Goal: Register for event/course

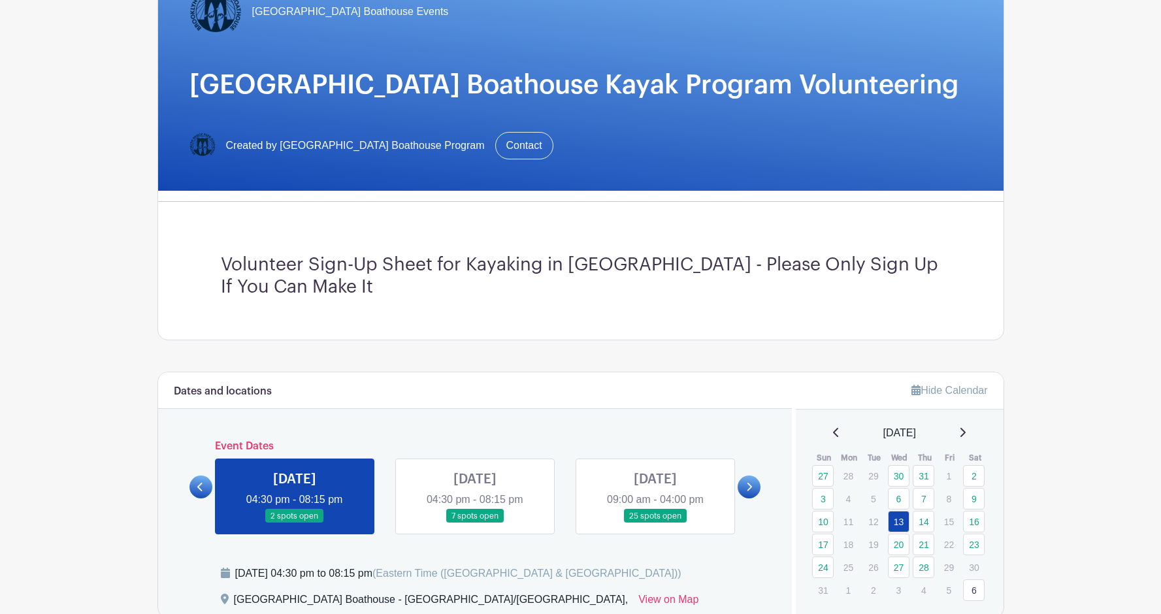
scroll to position [263, 0]
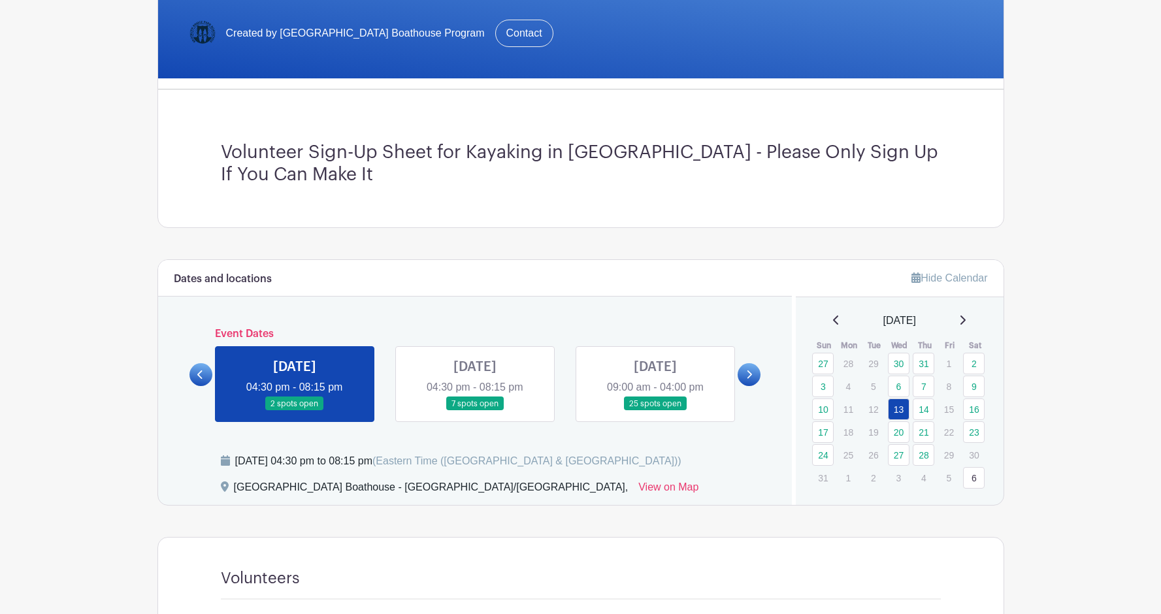
click at [295, 411] on link at bounding box center [295, 411] width 0 height 0
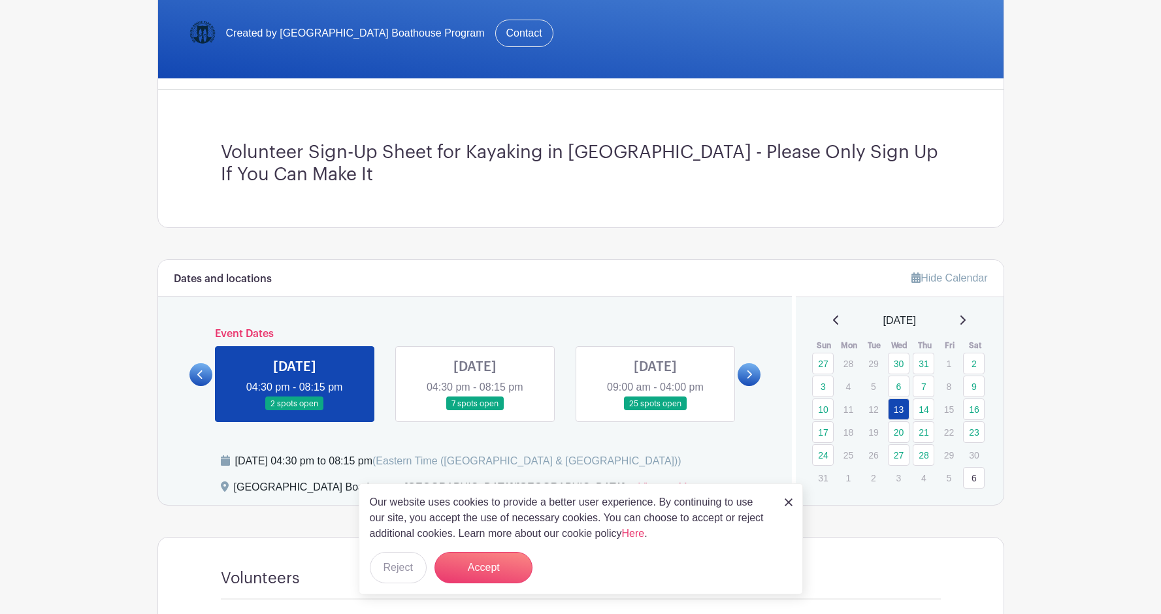
click at [787, 505] on img at bounding box center [789, 503] width 8 height 8
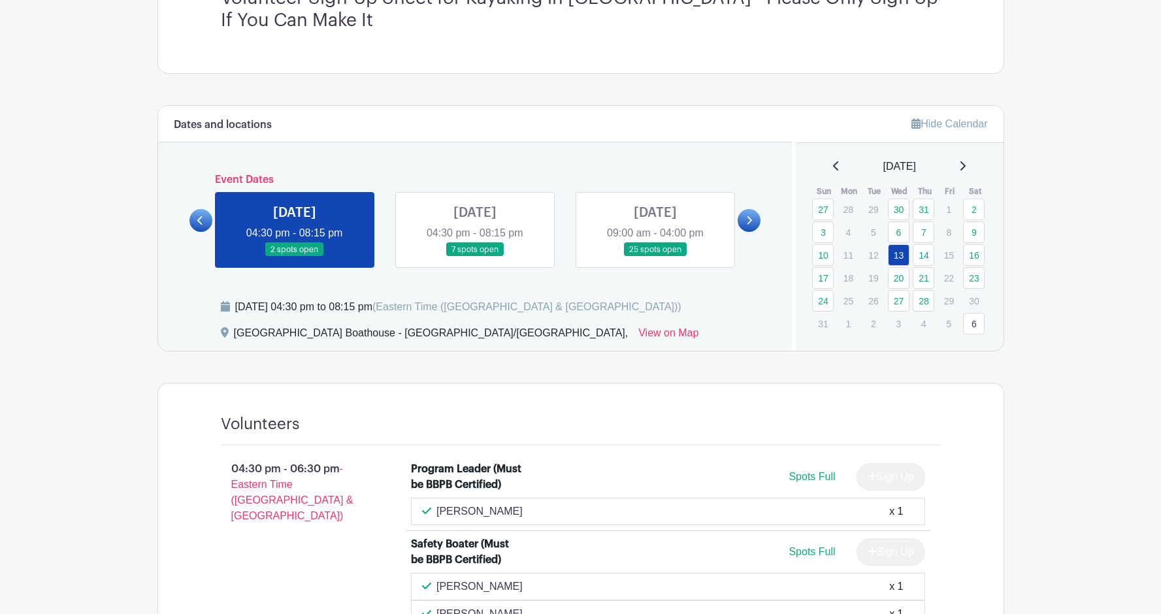
scroll to position [354, 0]
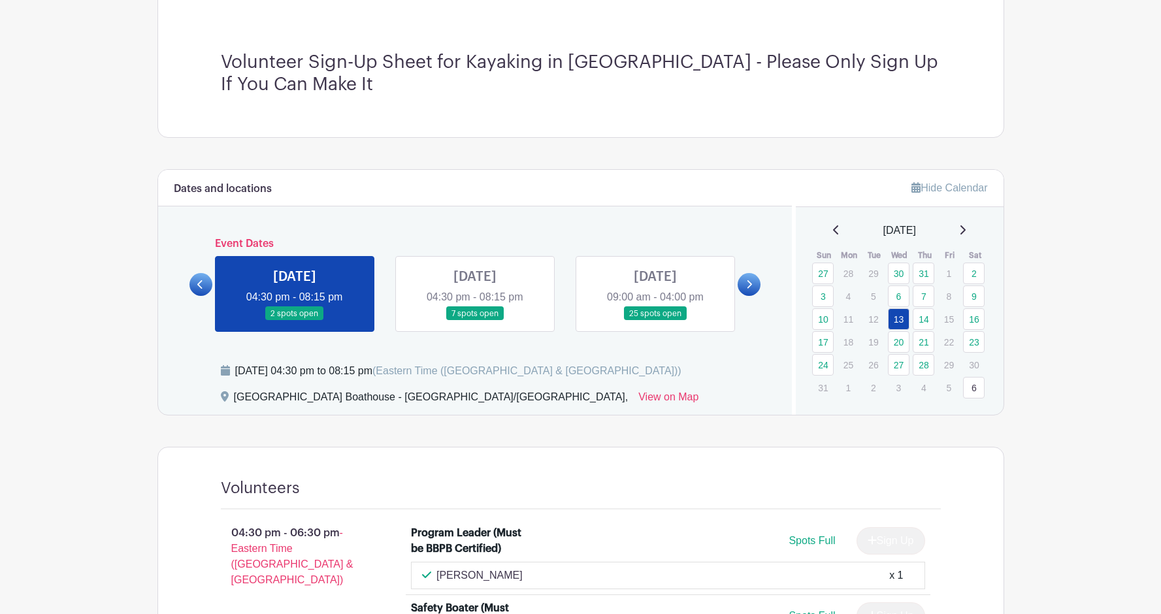
click at [475, 321] on link at bounding box center [475, 321] width 0 height 0
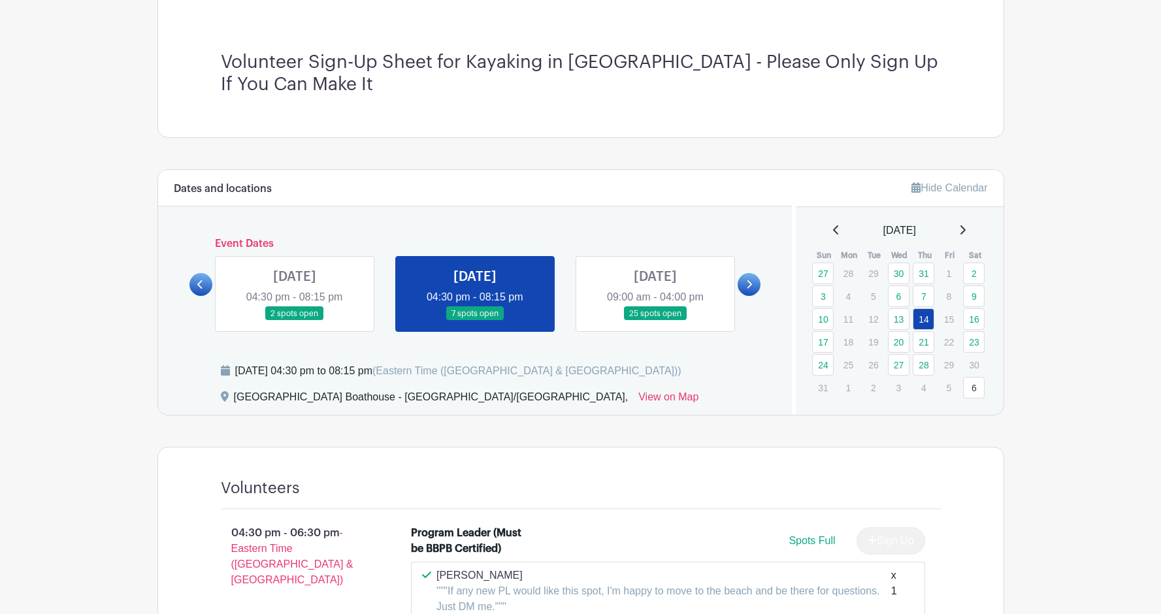
click at [656, 321] on link at bounding box center [656, 321] width 0 height 0
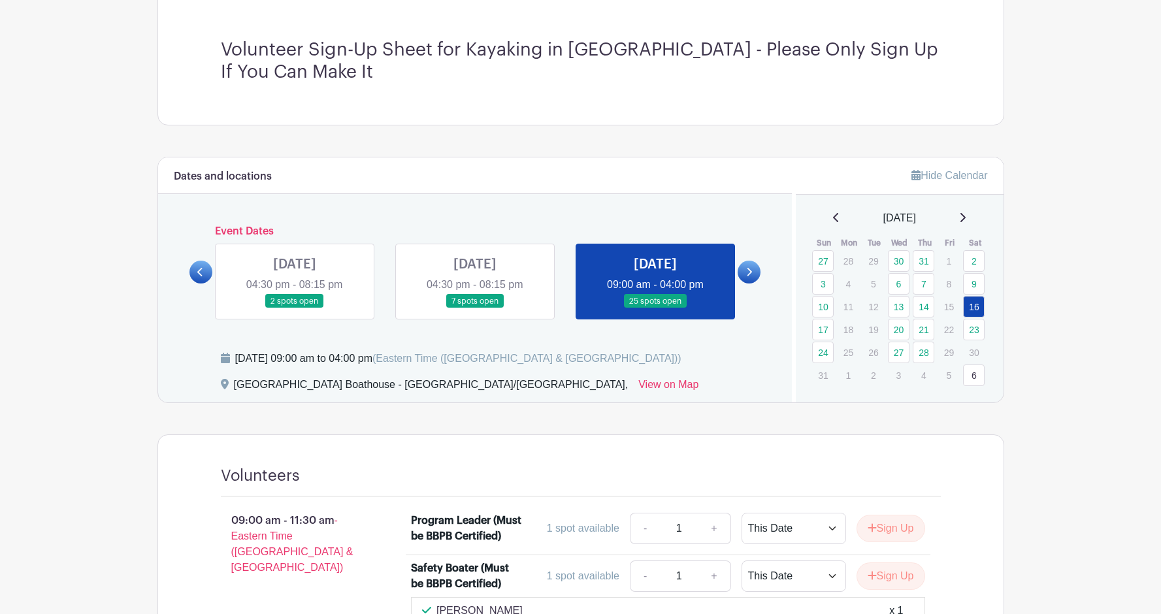
scroll to position [374, 0]
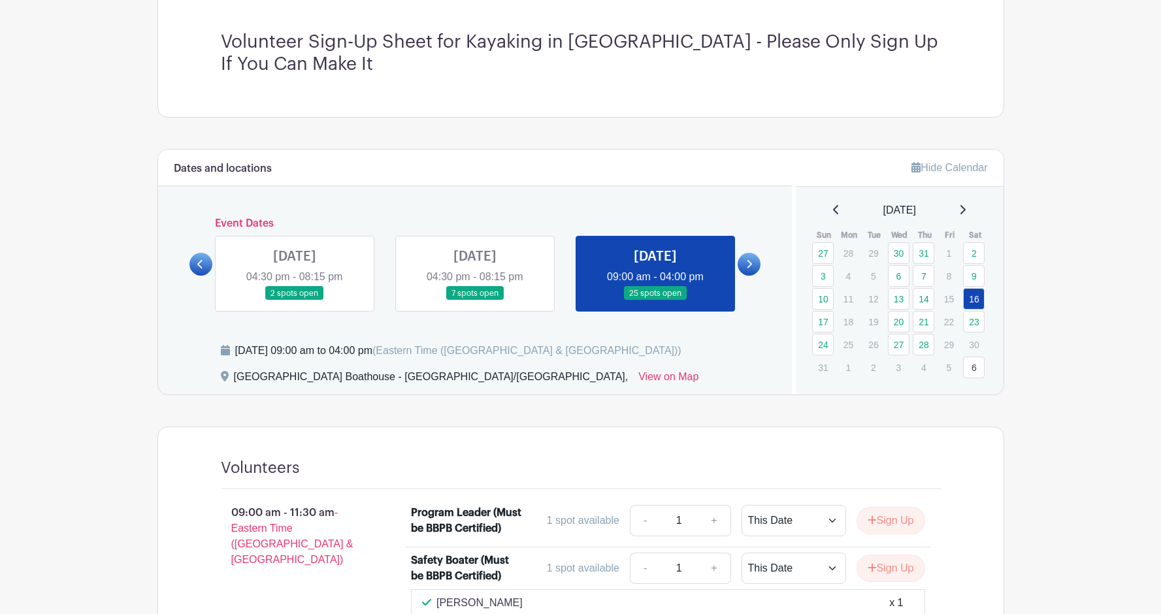
click at [475, 301] on link at bounding box center [475, 301] width 0 height 0
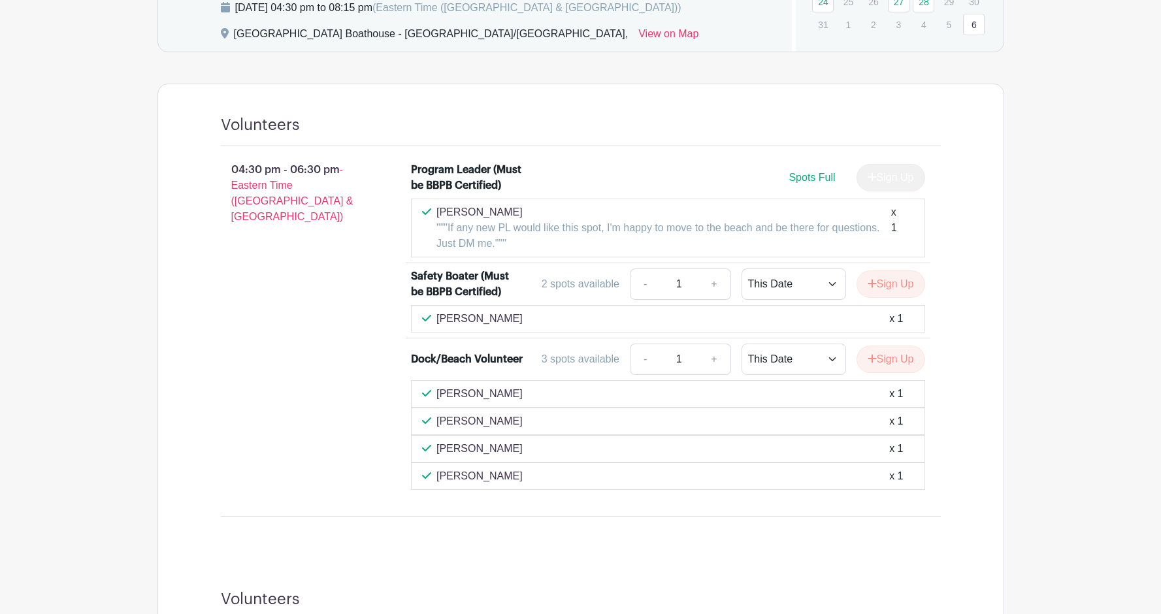
scroll to position [152, 0]
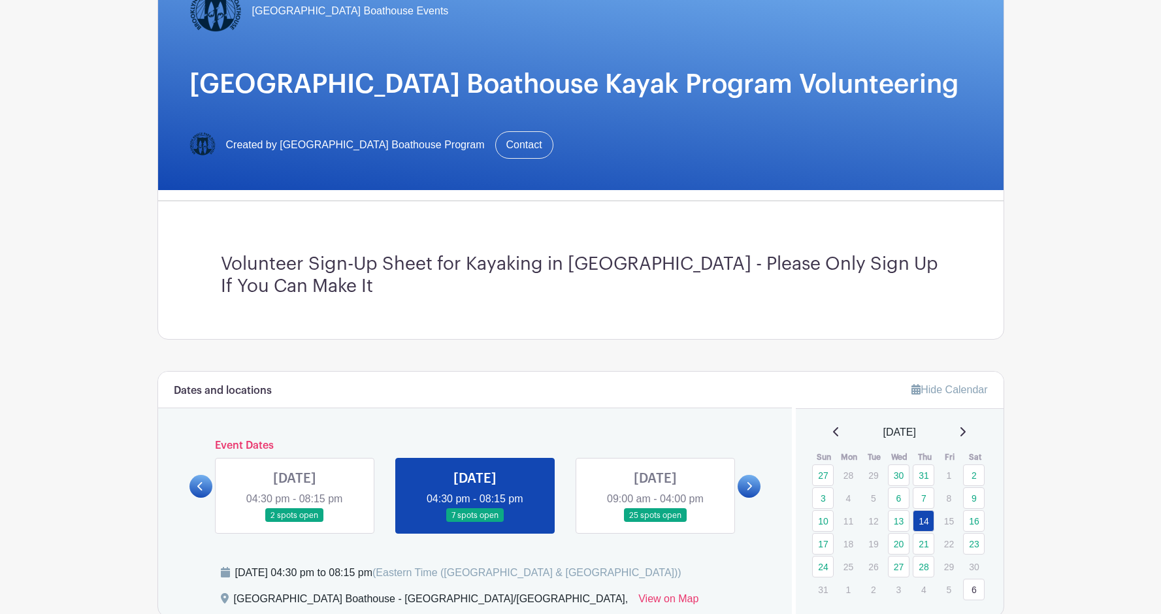
click at [295, 523] on link at bounding box center [295, 523] width 0 height 0
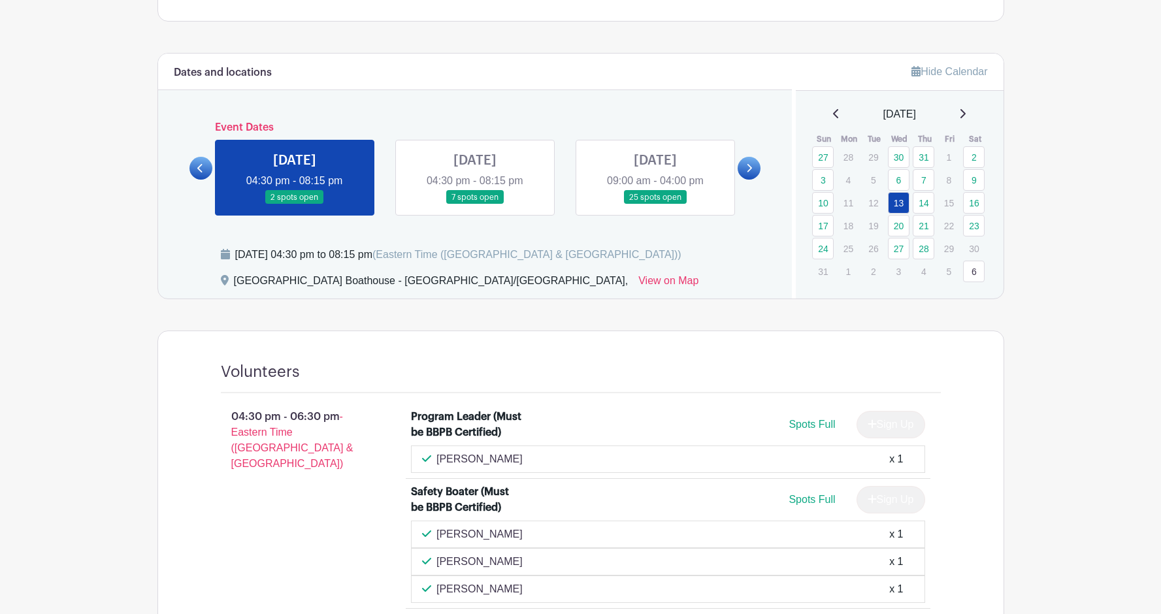
scroll to position [484, 0]
